Goal: Task Accomplishment & Management: Use online tool/utility

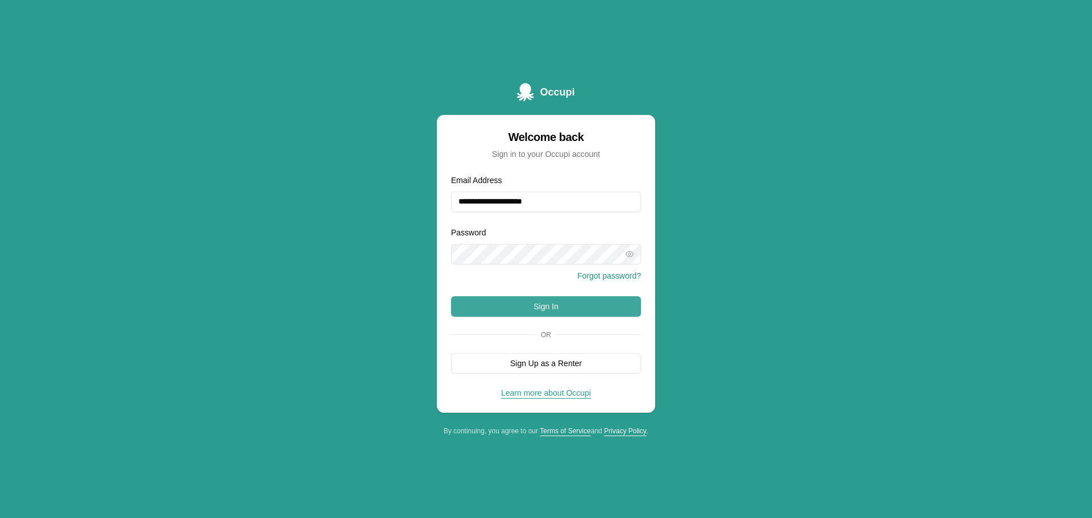
click at [520, 311] on button "Sign In" at bounding box center [546, 306] width 190 height 20
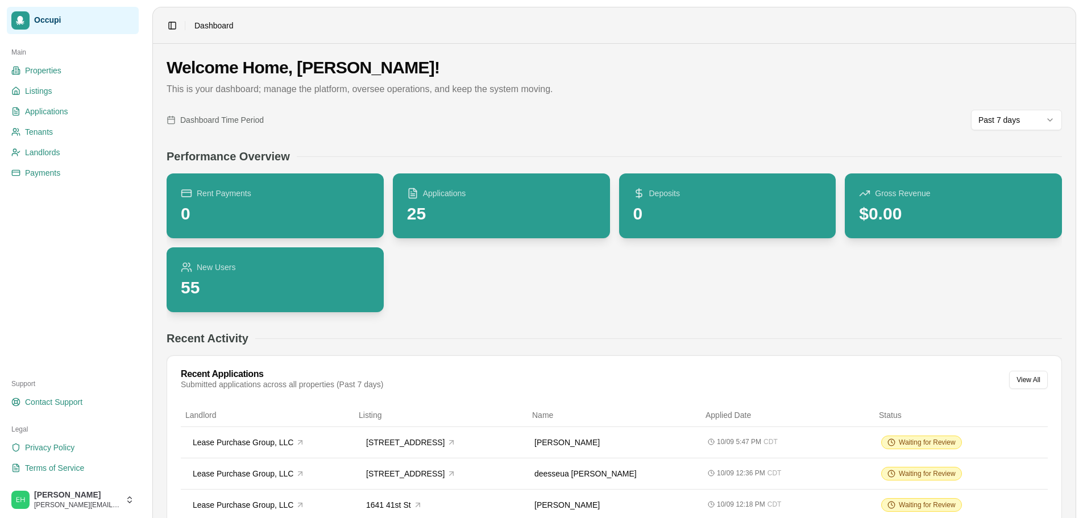
click at [371, 97] on div "Welcome Home, [PERSON_NAME]! This is your dashboard; manage the platform, overs…" at bounding box center [615, 83] width 896 height 52
click at [61, 175] on link "Payments" at bounding box center [73, 173] width 132 height 18
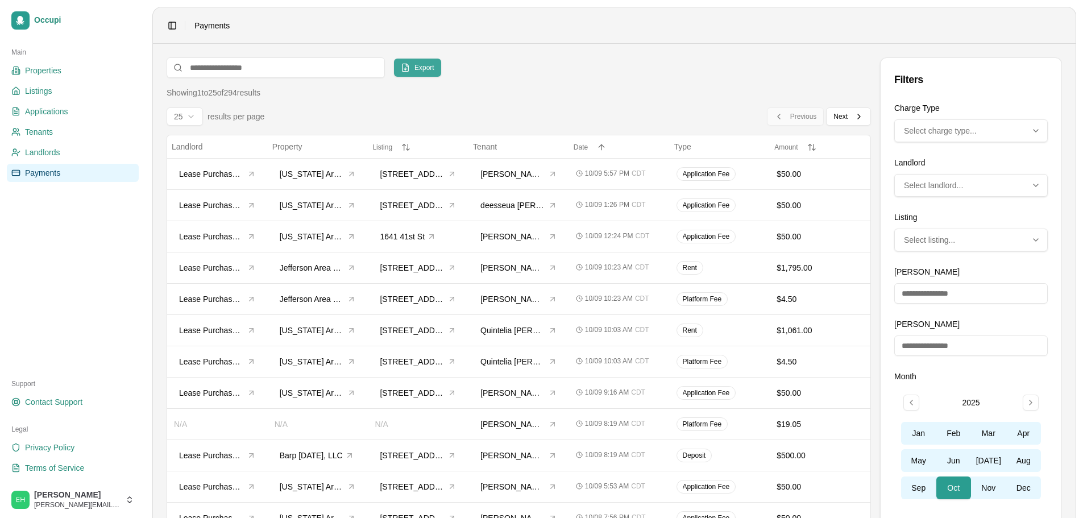
click at [420, 66] on span "Export" at bounding box center [425, 67] width 20 height 9
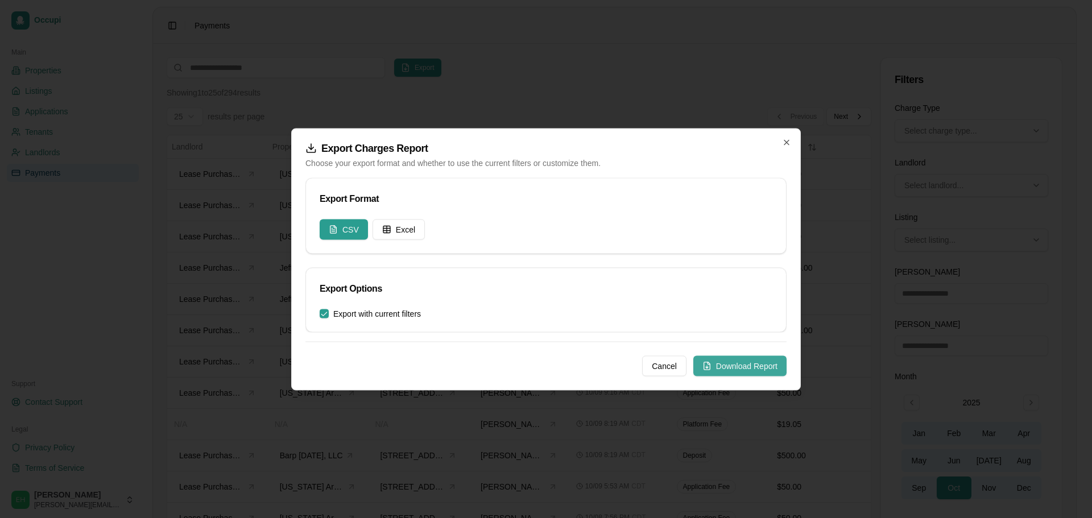
click at [746, 365] on button "Download Report" at bounding box center [739, 365] width 93 height 20
